Goal: Information Seeking & Learning: Learn about a topic

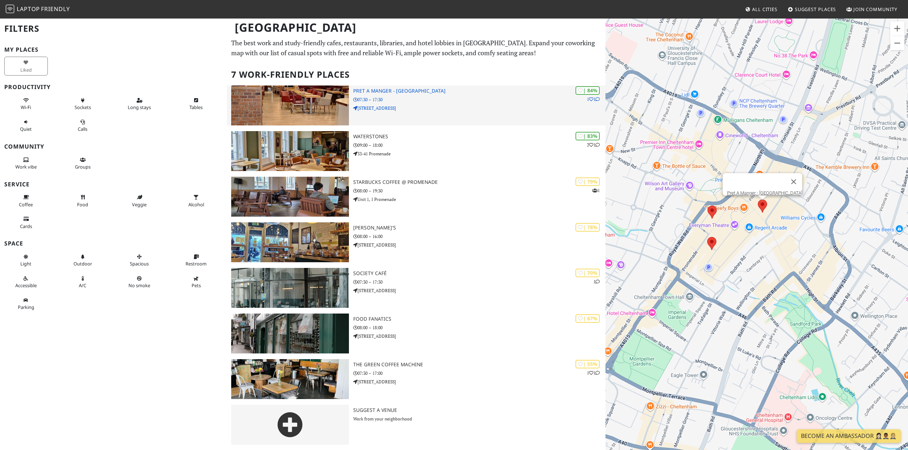
click at [423, 107] on p "[STREET_ADDRESS]" at bounding box center [479, 108] width 252 height 7
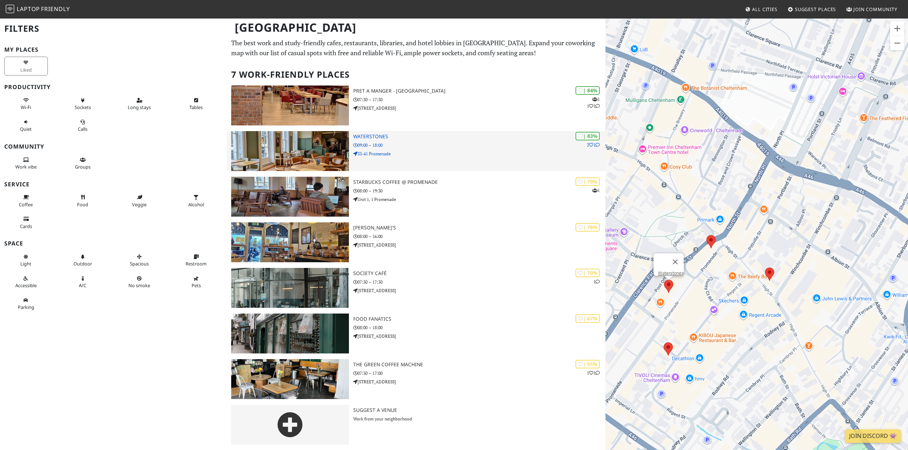
click at [388, 150] on div "| 83% 2 1 Waterstones 09:00 – 18:00 33-41 Promenade" at bounding box center [479, 151] width 252 height 40
